Goal: Task Accomplishment & Management: Use online tool/utility

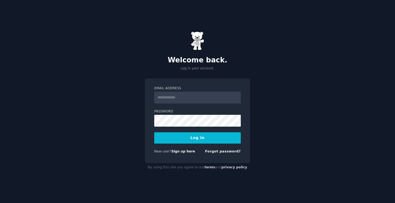
click at [221, 132] on div "Password" at bounding box center [197, 137] width 87 height 11
click at [195, 95] on input "Email Address" at bounding box center [197, 98] width 87 height 12
paste input "**********"
type input "**********"
click at [200, 140] on button "Log In" at bounding box center [197, 137] width 87 height 11
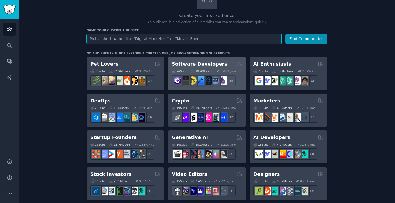
scroll to position [47, 0]
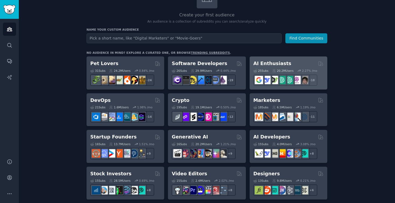
click at [279, 62] on h2 "AI Enthusiasts" at bounding box center [273, 63] width 38 height 7
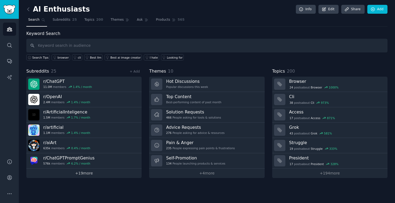
click at [93, 172] on link "+ 19 more" at bounding box center [83, 173] width 115 height 9
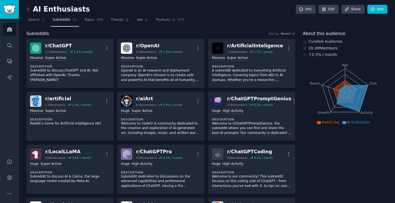
click at [30, 9] on icon at bounding box center [29, 9] width 6 height 6
click at [37, 22] on span "Search" at bounding box center [33, 19] width 11 height 5
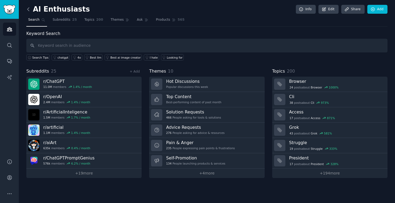
click at [28, 11] on icon at bounding box center [29, 9] width 6 height 6
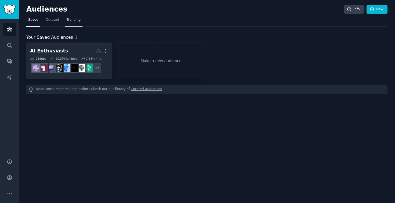
click at [67, 20] on span "Trending" at bounding box center [74, 19] width 14 height 5
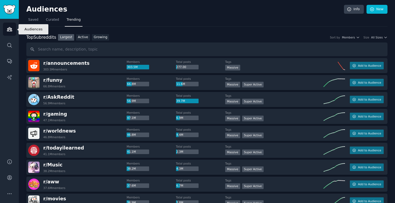
click at [9, 31] on icon "Sidebar" at bounding box center [10, 29] width 6 height 6
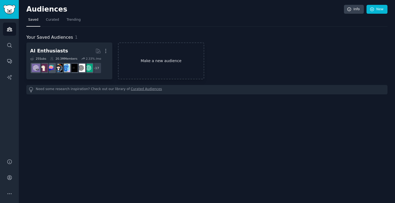
click at [149, 59] on link "Make a new audience" at bounding box center [161, 60] width 86 height 37
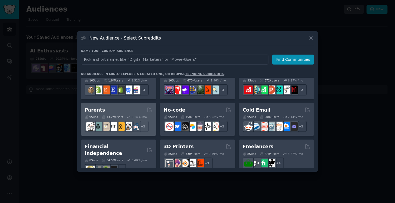
scroll to position [233, 0]
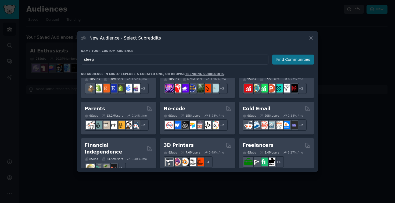
type input "sleep"
click at [284, 58] on button "Find Communities" at bounding box center [293, 60] width 42 height 10
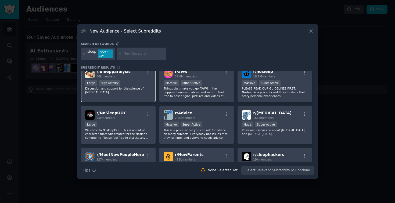
scroll to position [90, 0]
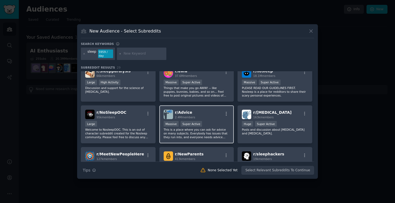
click at [194, 135] on p "This is a place where you can ask for advice on many subjects. Everybody has is…" at bounding box center [197, 133] width 66 height 11
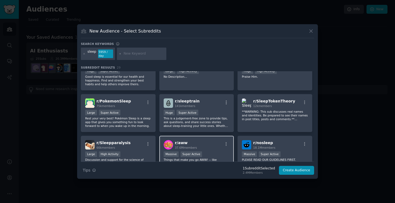
scroll to position [0, 0]
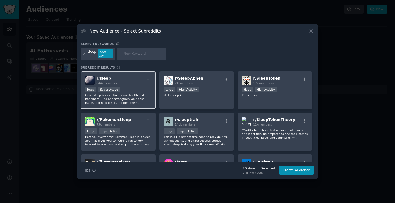
click at [127, 95] on p "Good sleep is essential for our health and happiness. Find and strengthen your …" at bounding box center [118, 98] width 66 height 11
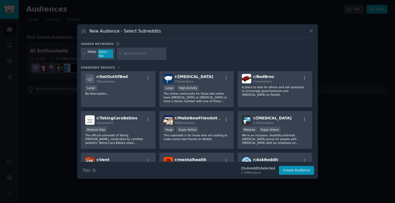
scroll to position [252, 0]
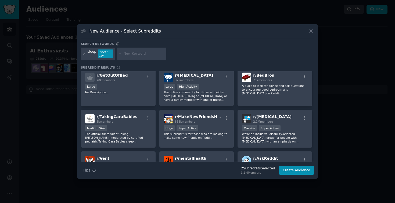
click at [130, 51] on input "text" at bounding box center [144, 53] width 41 height 5
type input "stress"
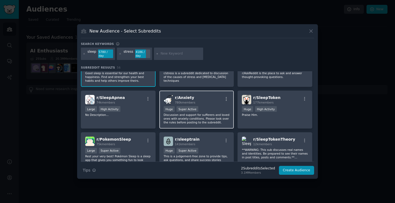
scroll to position [29, 0]
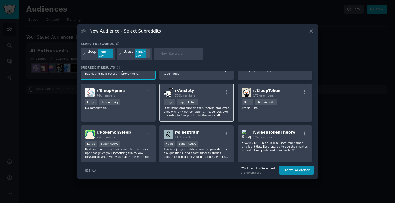
click at [205, 103] on div "Huge Super Active" at bounding box center [197, 102] width 66 height 7
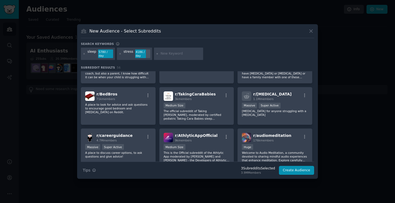
scroll to position [484, 0]
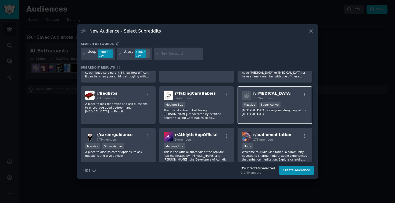
click at [284, 114] on p "[MEDICAL_DATA] for anyone struggling with a [MEDICAL_DATA]" at bounding box center [275, 112] width 66 height 8
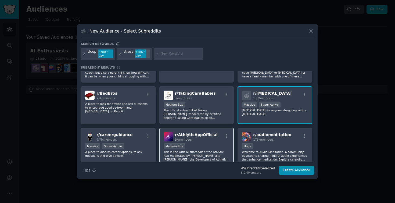
scroll to position [486, 0]
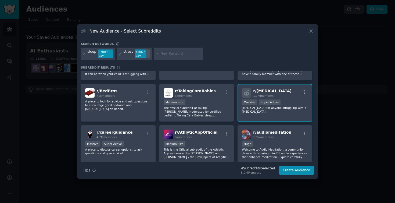
click at [279, 108] on p "[MEDICAL_DATA] for anyone struggling with a [MEDICAL_DATA]" at bounding box center [275, 110] width 66 height 8
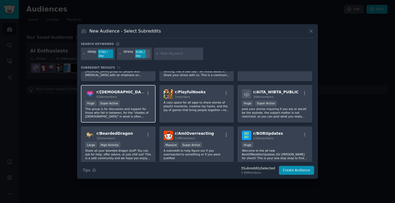
scroll to position [648, 0]
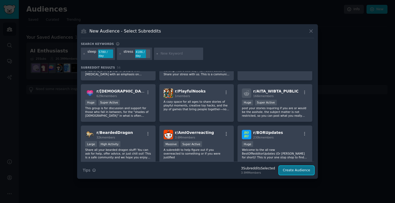
click at [296, 169] on button "Create Audience" at bounding box center [296, 170] width 35 height 9
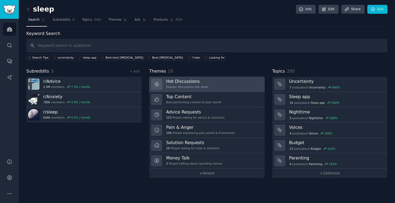
click at [223, 85] on link "Hot Discussions Popular discussions this week" at bounding box center [206, 84] width 115 height 15
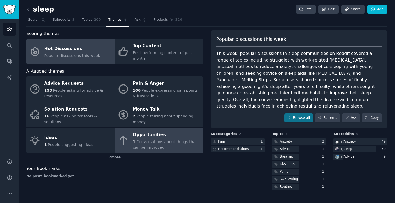
click at [179, 143] on span "Conversations about things that can be improved" at bounding box center [165, 145] width 64 height 10
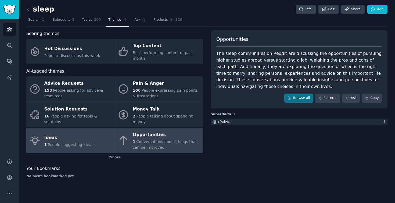
click at [65, 147] on div "1 People suggesting ideas" at bounding box center [68, 145] width 49 height 6
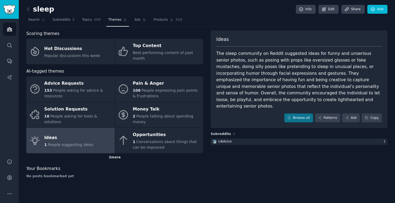
click at [113, 157] on div "2 more" at bounding box center [114, 157] width 177 height 9
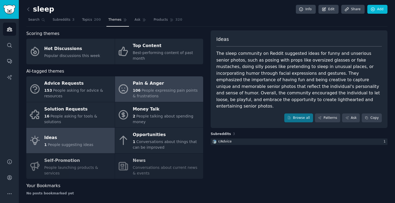
click at [181, 94] on div "106 People expressing pain points & frustrations" at bounding box center [167, 93] width 68 height 11
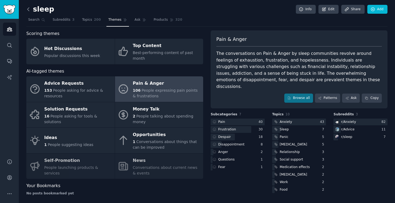
click at [27, 7] on icon at bounding box center [29, 9] width 6 height 6
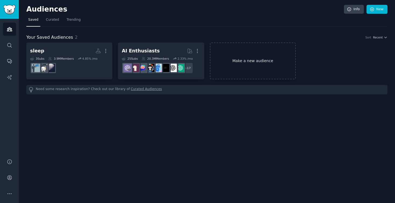
click at [250, 63] on link "Make a new audience" at bounding box center [253, 60] width 86 height 37
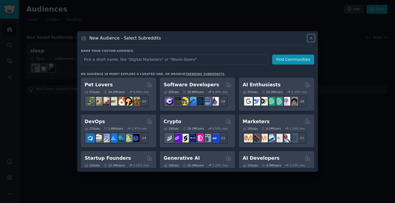
click at [311, 39] on icon at bounding box center [311, 38] width 6 height 6
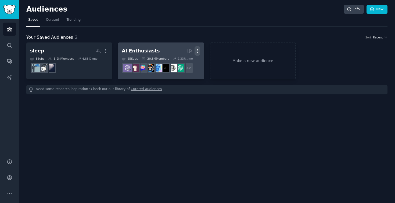
click at [198, 51] on icon "button" at bounding box center [198, 51] width 6 height 6
click at [187, 62] on p "Delete" at bounding box center [183, 62] width 12 height 6
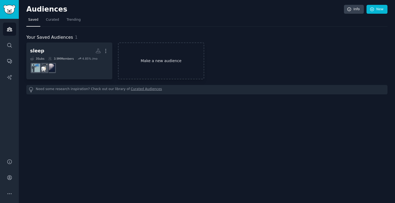
click at [145, 55] on link "Make a new audience" at bounding box center [161, 60] width 86 height 37
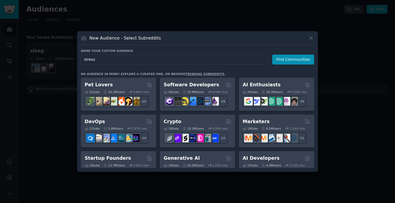
type input "stress"
click at [300, 72] on div "Name your custom audience Audience Name stress Find Communities" at bounding box center [197, 120] width 233 height 96
click at [301, 58] on button "Find Communities" at bounding box center [293, 60] width 42 height 10
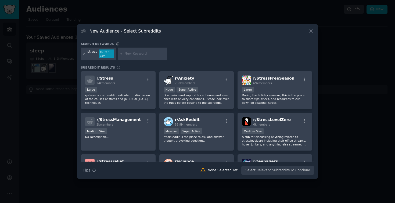
click at [84, 53] on icon at bounding box center [84, 53] width 3 height 3
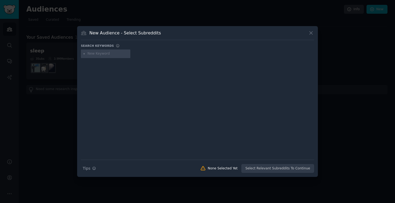
click at [97, 54] on input "text" at bounding box center [108, 53] width 41 height 5
type input "focus"
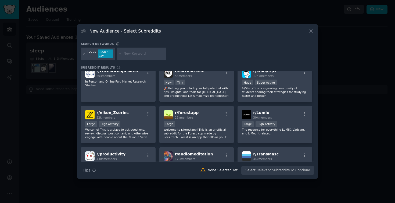
scroll to position [138, 0]
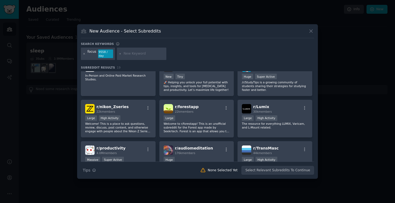
click at [83, 54] on icon at bounding box center [84, 53] width 3 height 3
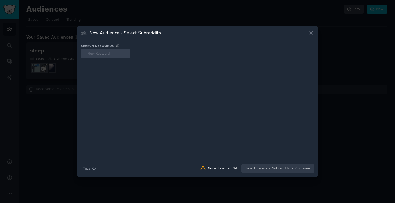
click at [95, 54] on input "text" at bounding box center [108, 53] width 41 height 5
type input "[MEDICAL_DATA]"
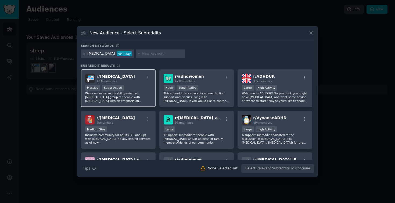
click at [135, 84] on div "r/ [MEDICAL_DATA] 2.1M members Massive Super Active We're an inclusive, disabil…" at bounding box center [118, 88] width 75 height 38
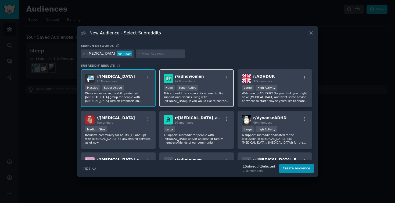
click at [213, 87] on div ">= 95th percentile for submissions / day Huge Super Active" at bounding box center [197, 88] width 66 height 7
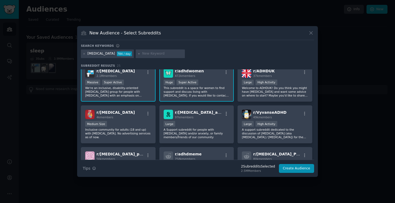
scroll to position [6, 0]
click at [282, 89] on p "Welcome to ADHDUK! Do you think you might have [MEDICAL_DATA] and want some adv…" at bounding box center [275, 91] width 66 height 11
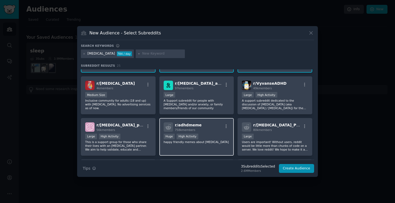
scroll to position [35, 0]
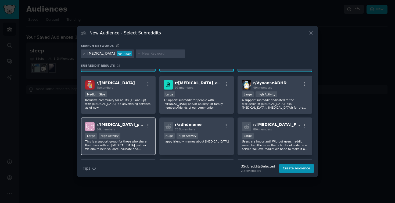
click at [130, 131] on div "r/ [MEDICAL_DATA]_partners 56k members Large High Activity This is a support gr…" at bounding box center [118, 137] width 75 height 38
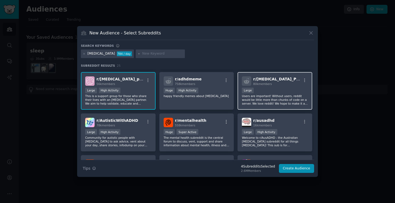
scroll to position [81, 0]
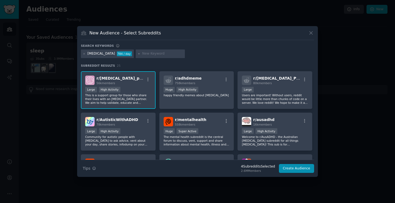
click at [134, 90] on div "Large High Activity" at bounding box center [118, 90] width 66 height 7
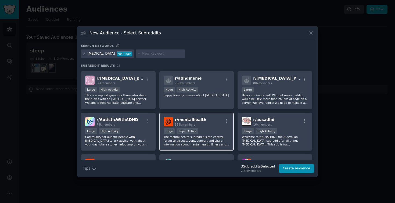
click at [207, 117] on div "r/ mentalhealth 558k members" at bounding box center [197, 121] width 66 height 9
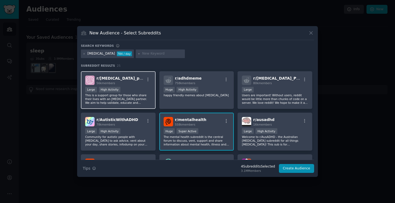
click at [128, 99] on p "This is a support group for those who share their lives with an [MEDICAL_DATA] …" at bounding box center [118, 98] width 66 height 11
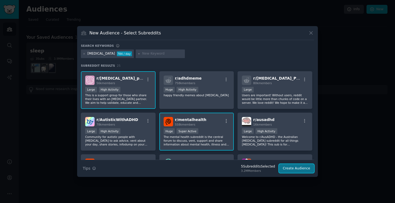
click at [297, 167] on button "Create Audience" at bounding box center [296, 168] width 35 height 9
